Goal: Task Accomplishment & Management: Use online tool/utility

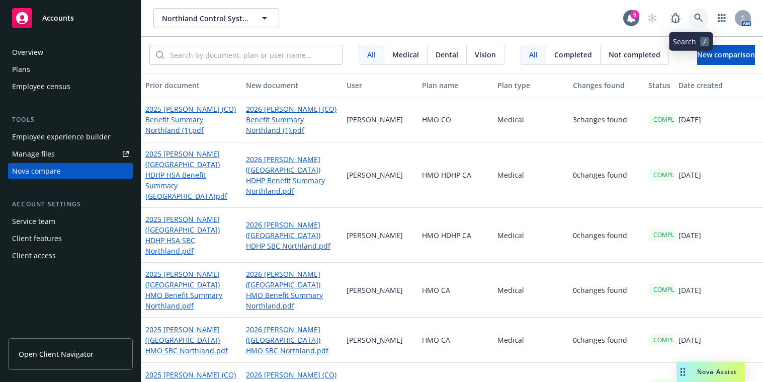
click at [694, 14] on icon at bounding box center [698, 18] width 9 height 9
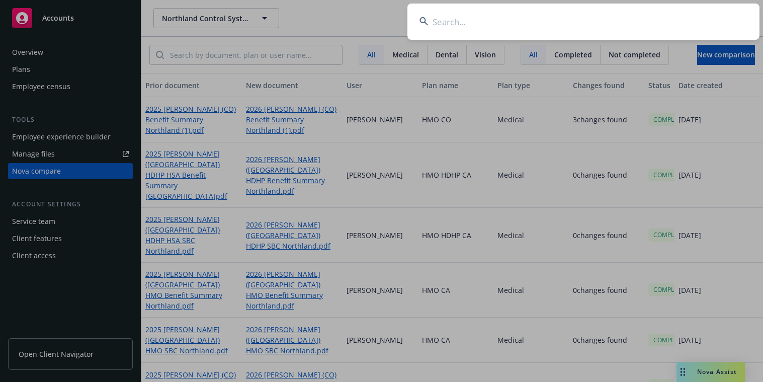
click at [673, 27] on input at bounding box center [583, 22] width 352 height 36
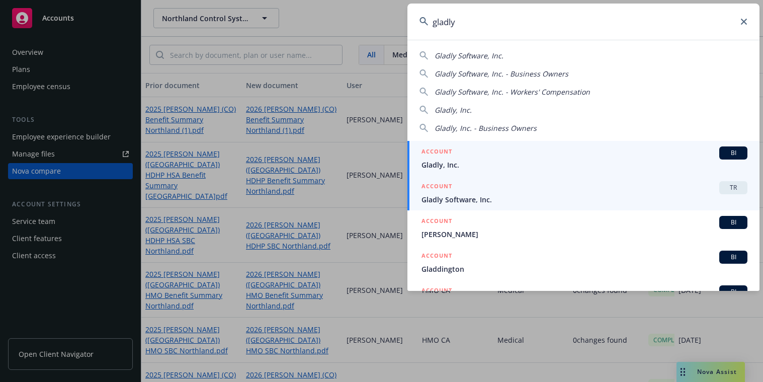
type input "gladly"
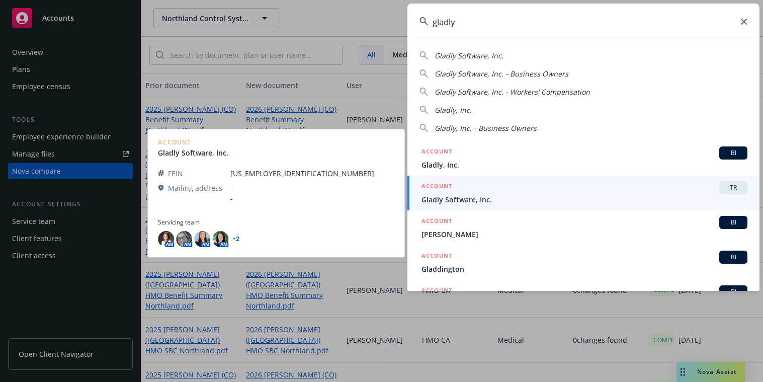
click at [516, 201] on span "Gladly Software, Inc." at bounding box center [585, 199] width 326 height 11
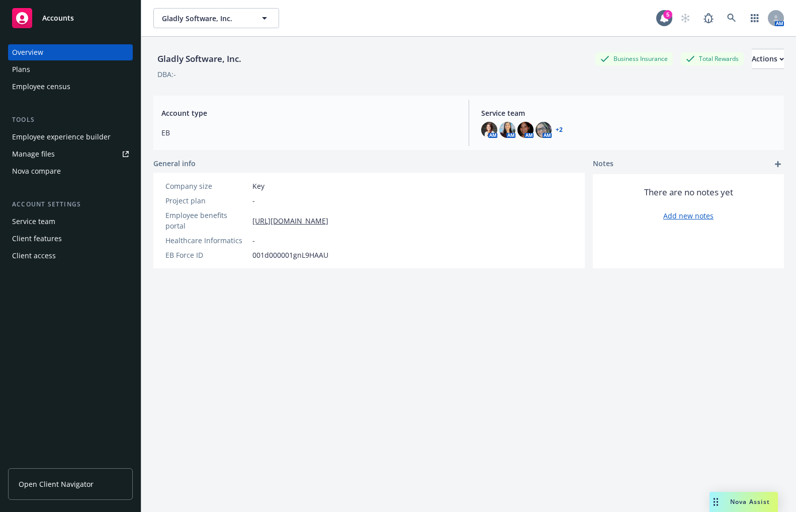
click at [61, 130] on div "Employee experience builder" at bounding box center [61, 137] width 99 height 16
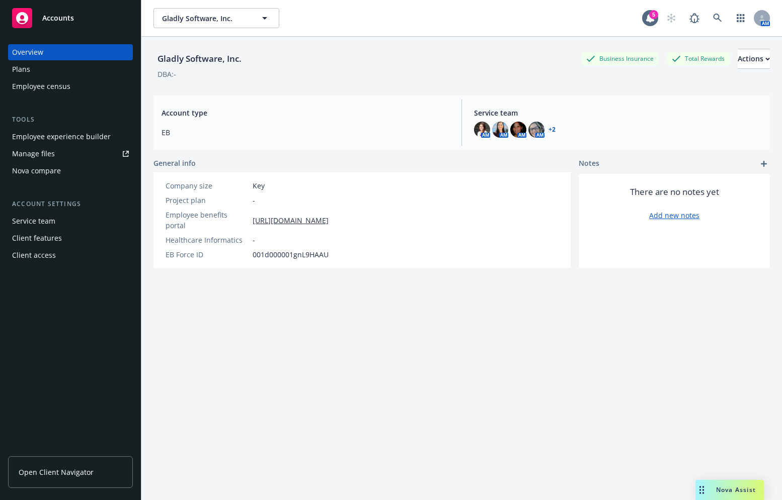
click at [196, 381] on div "Gladly Software, Inc. Business Insurance Total Rewards Actions DBA: - Account t…" at bounding box center [461, 281] width 616 height 488
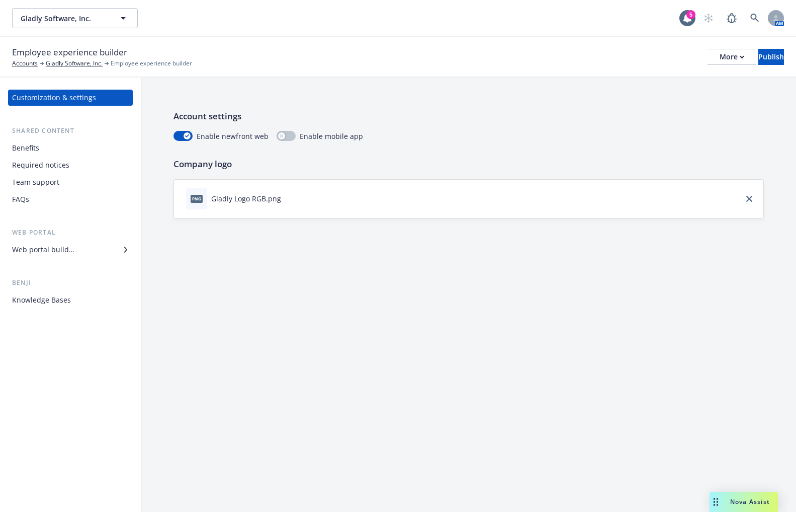
click at [58, 249] on div "Web portal builder" at bounding box center [43, 249] width 62 height 16
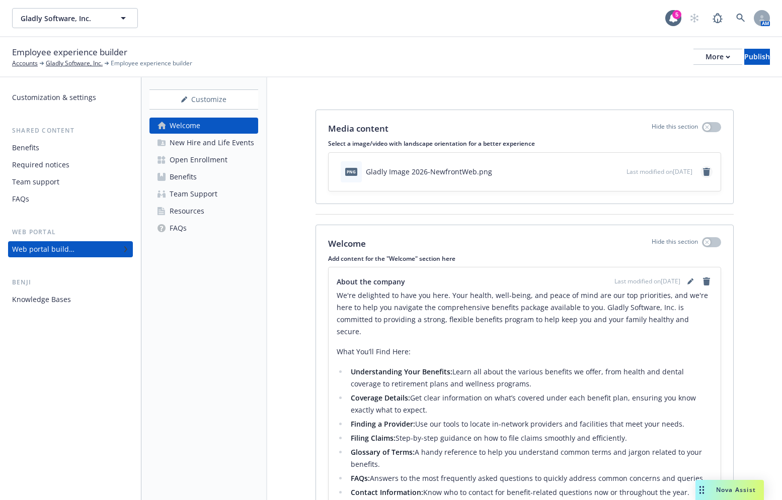
click at [703, 172] on icon "remove" at bounding box center [706, 172] width 7 height 8
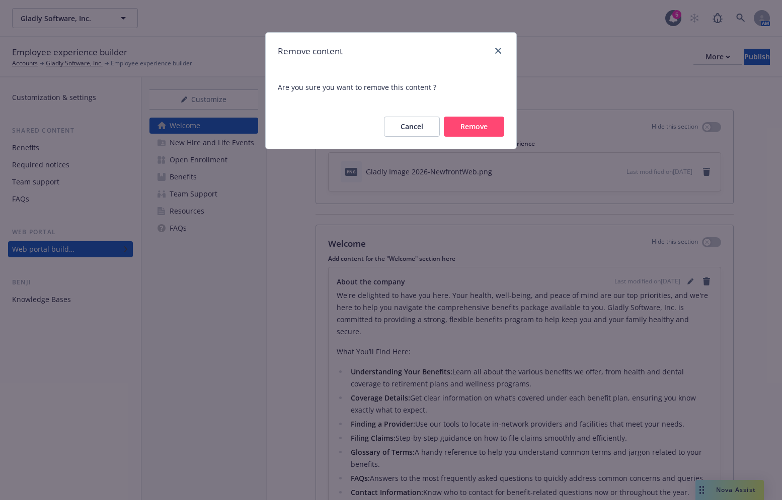
click at [484, 128] on button "Remove" at bounding box center [474, 127] width 60 height 20
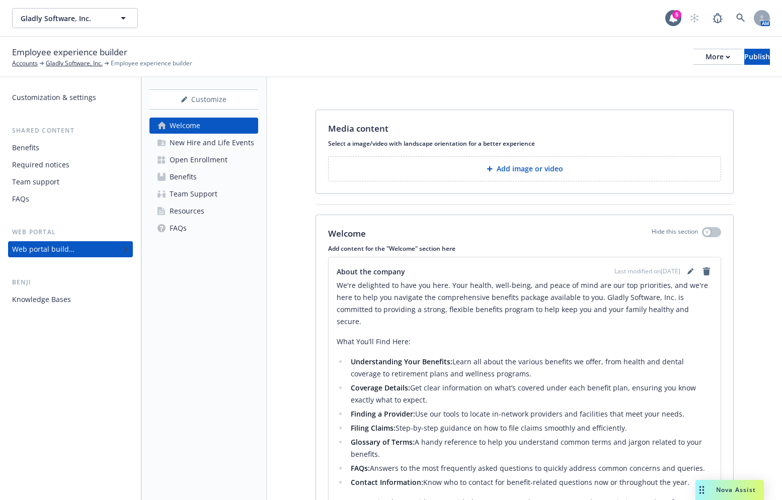
click at [382, 164] on button "Add image or video" at bounding box center [524, 168] width 393 height 25
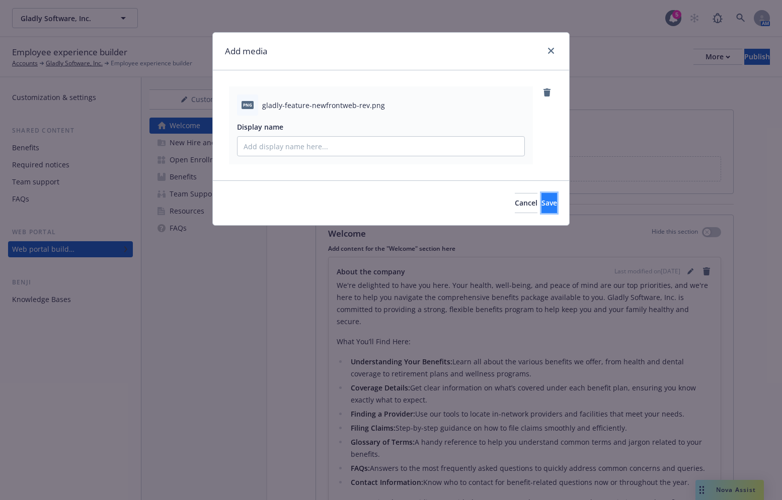
click at [542, 197] on button "Save" at bounding box center [549, 203] width 16 height 20
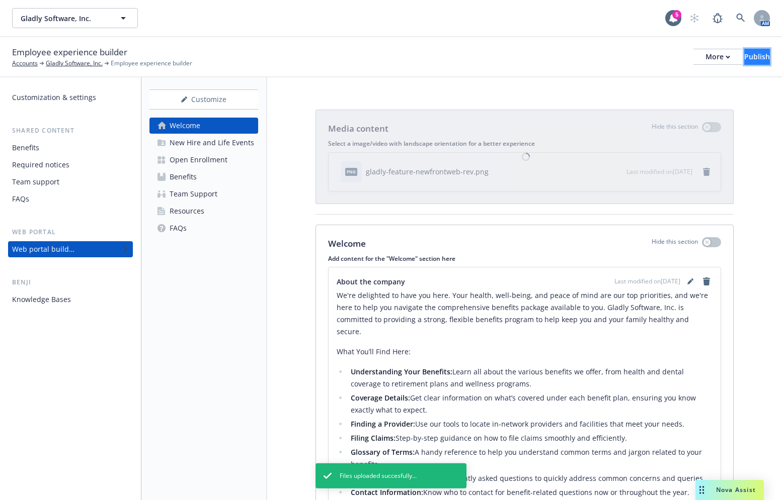
click at [744, 57] on div "Publish" at bounding box center [757, 56] width 26 height 15
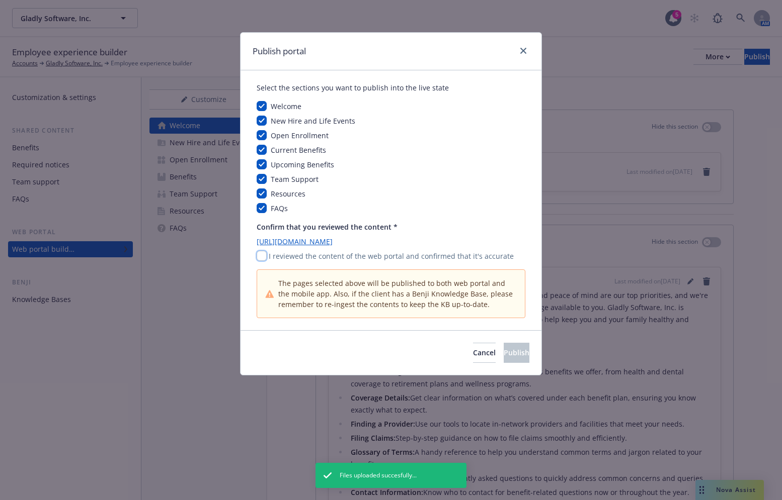
click at [264, 259] on input "checkbox" at bounding box center [262, 256] width 10 height 10
checkbox input "true"
click at [507, 357] on span "Publish" at bounding box center [517, 353] width 26 height 10
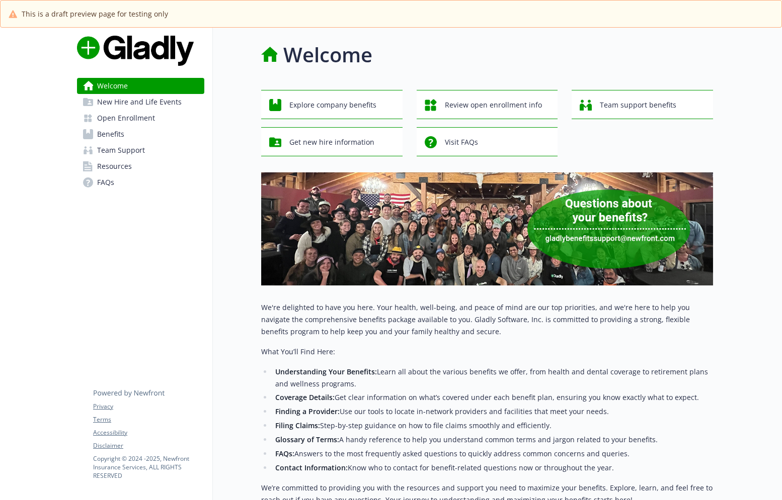
scroll to position [128, 0]
